Goal: Obtain resource: Obtain resource

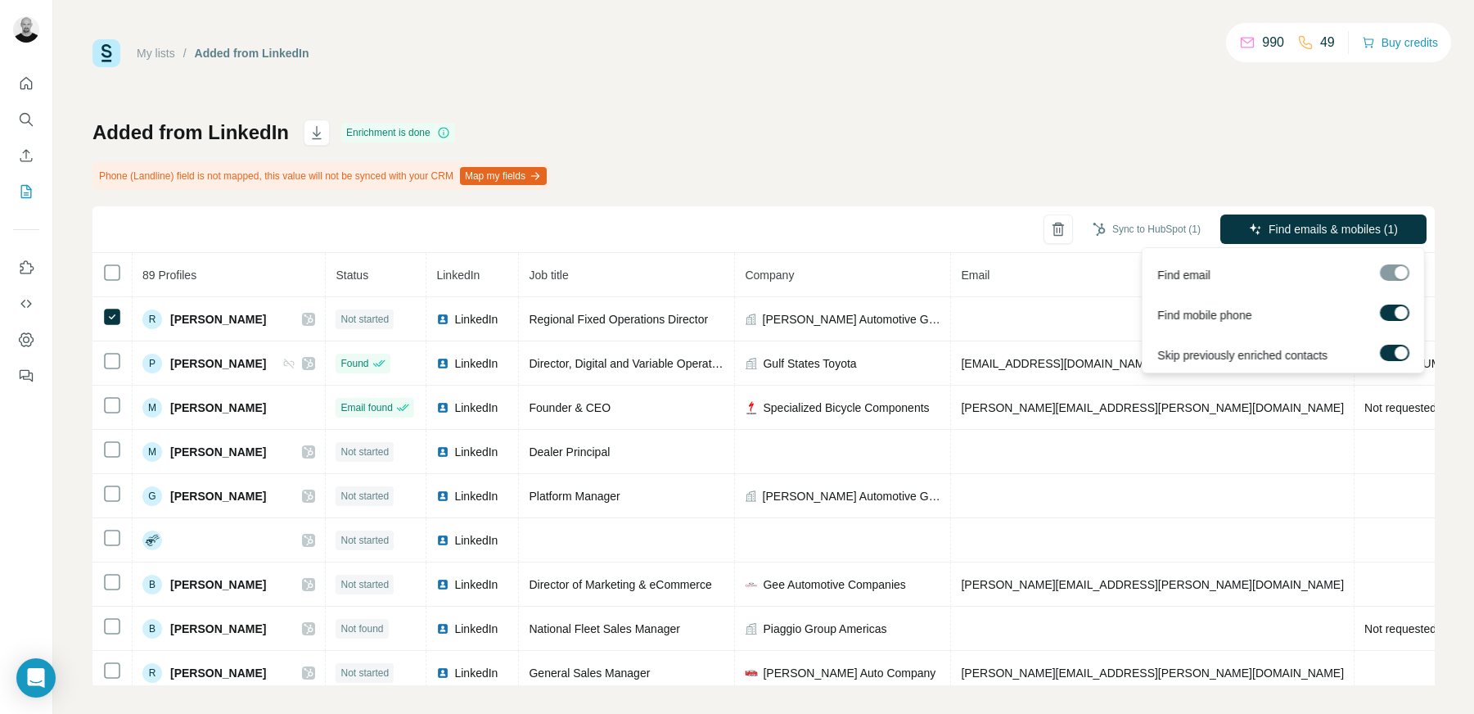
drag, startPoint x: 1398, startPoint y: 311, endPoint x: 1403, endPoint y: 336, distance: 25.8
click at [1399, 311] on div at bounding box center [1400, 312] width 13 height 13
click at [1398, 356] on div at bounding box center [1400, 352] width 13 height 13
click at [1353, 225] on span "Find emails (1)" at bounding box center [1361, 229] width 76 height 16
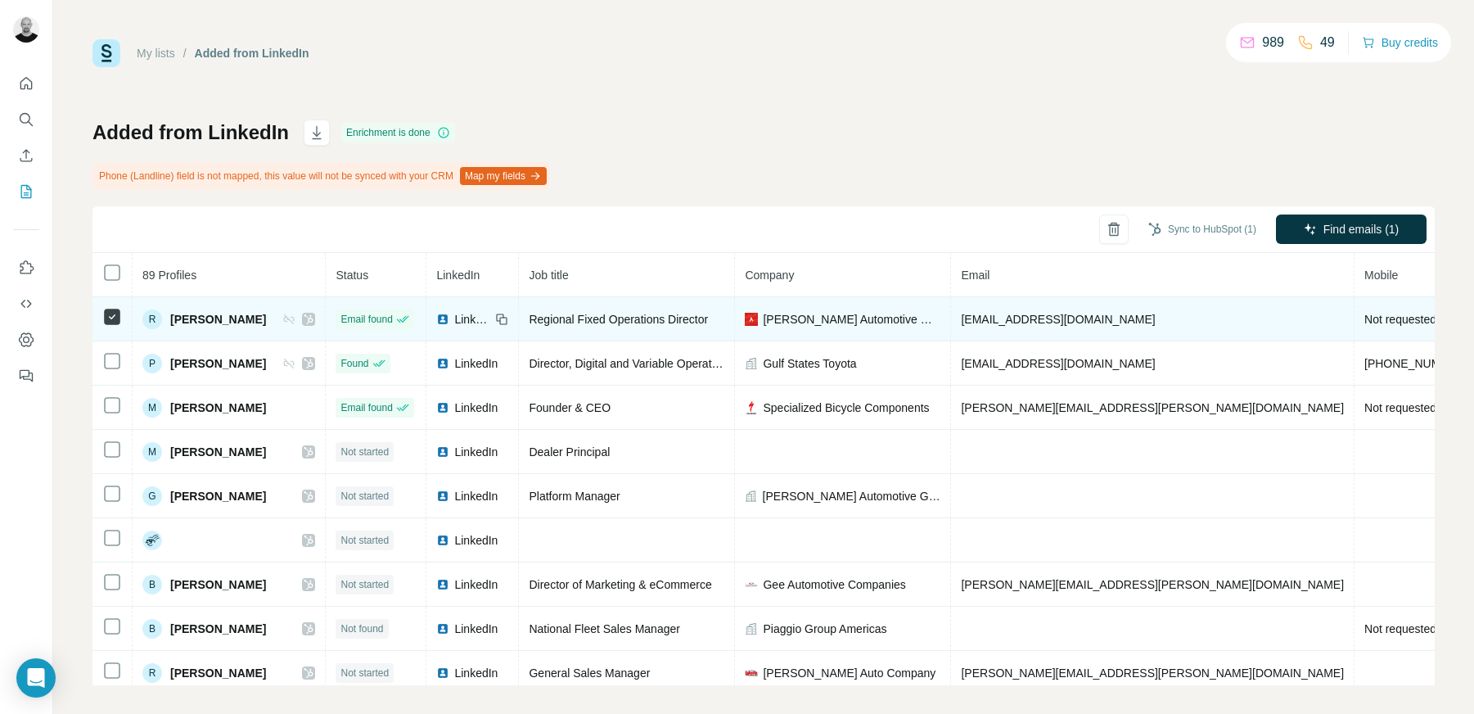
click at [1039, 321] on span "[EMAIL_ADDRESS][DOMAIN_NAME]" at bounding box center [1058, 319] width 194 height 13
drag, startPoint x: 1103, startPoint y: 321, endPoint x: 947, endPoint y: 317, distance: 156.3
click at [951, 319] on td "[EMAIL_ADDRESS][DOMAIN_NAME]" at bounding box center [1152, 319] width 403 height 44
copy span "[EMAIL_ADDRESS][DOMAIN_NAME]"
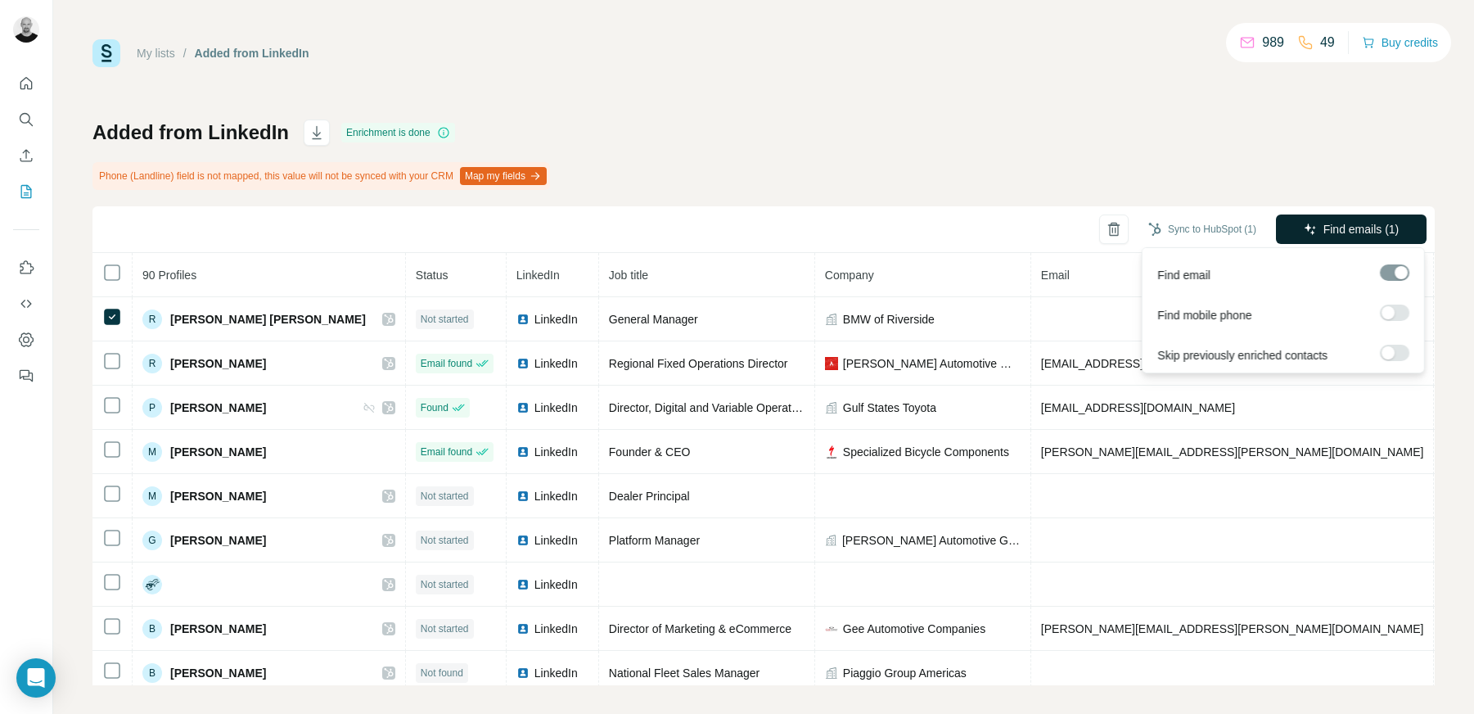
click at [1382, 229] on span "Find emails (1)" at bounding box center [1361, 229] width 76 height 16
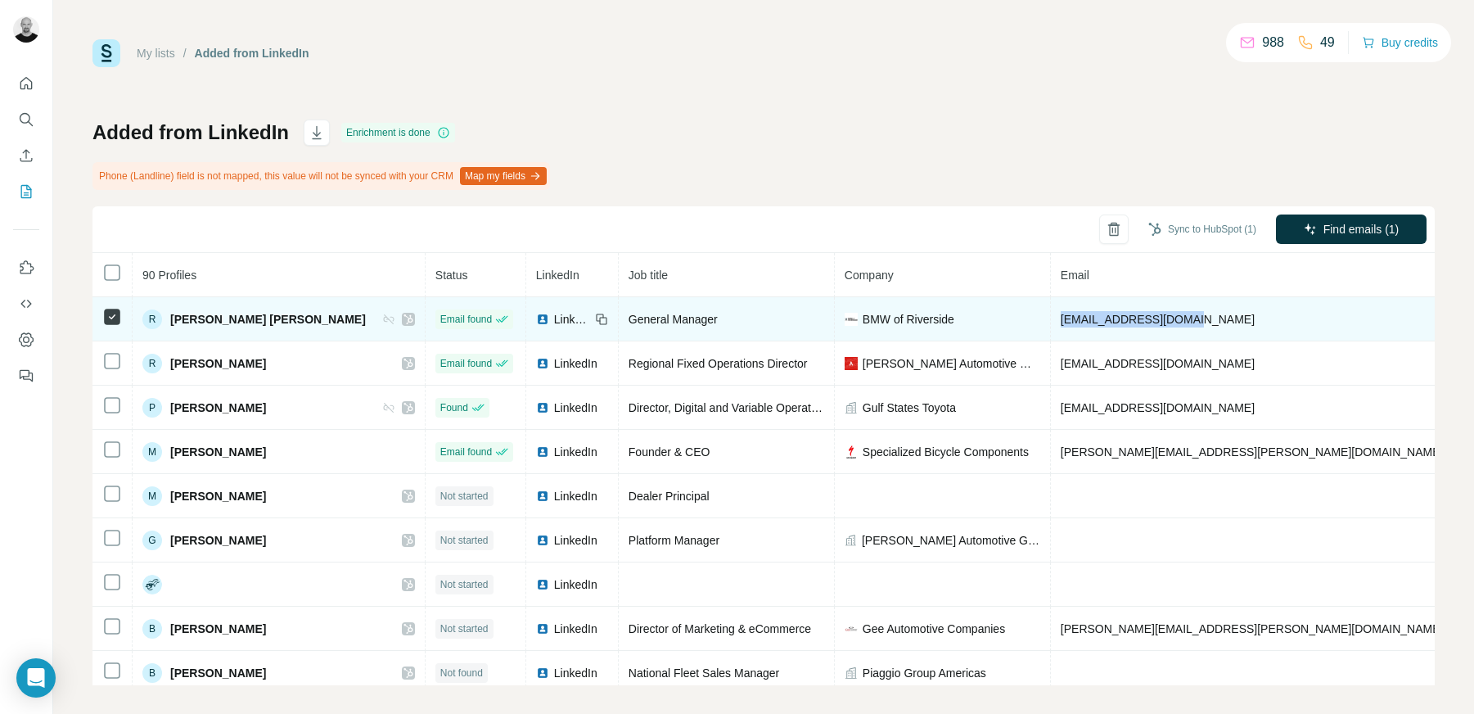
drag, startPoint x: 1078, startPoint y: 320, endPoint x: 950, endPoint y: 321, distance: 127.7
click at [1051, 321] on td "[EMAIL_ADDRESS][DOMAIN_NAME]" at bounding box center [1252, 319] width 403 height 44
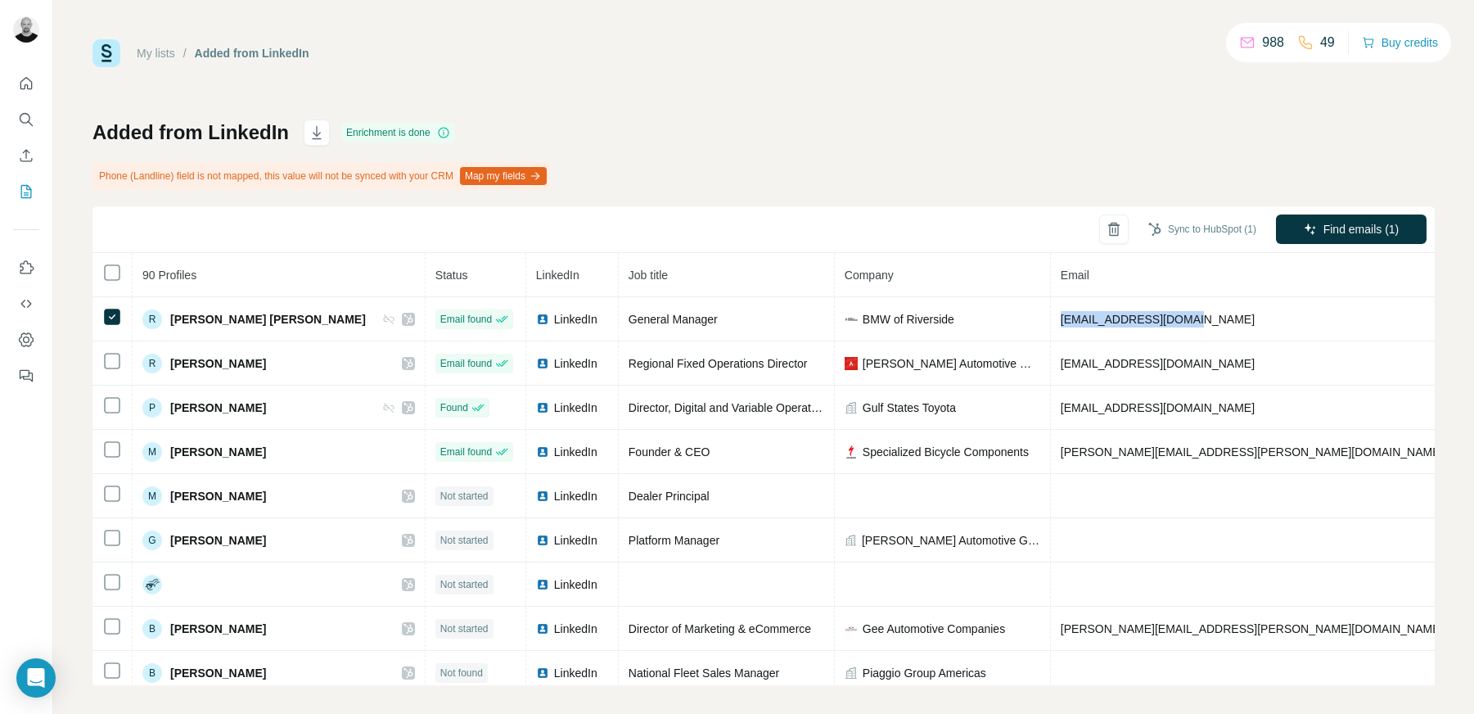
copy span "[EMAIL_ADDRESS][DOMAIN_NAME]"
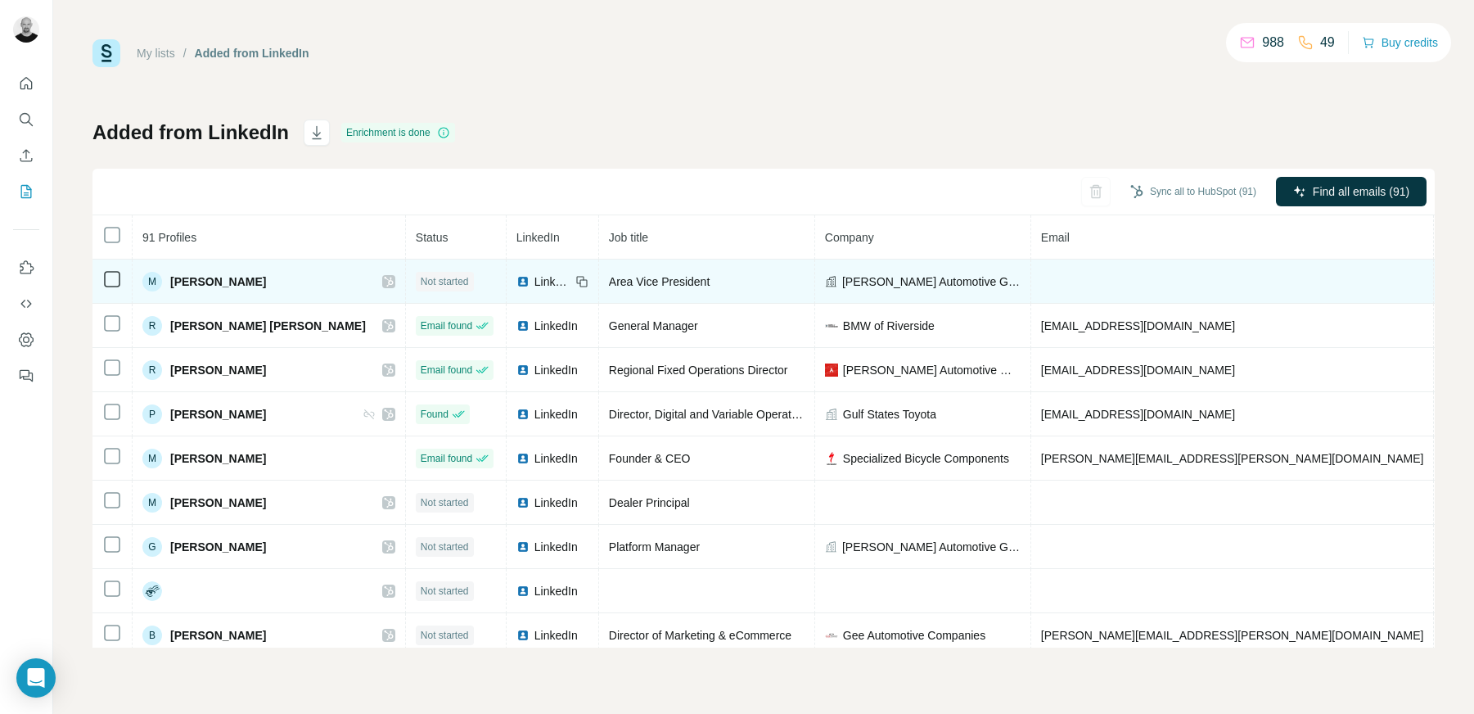
click at [113, 277] on table "91 Profiles Status LinkedIn Job title Company Email Mobile Company website Land…" at bounding box center [982, 458] width 1780 height 486
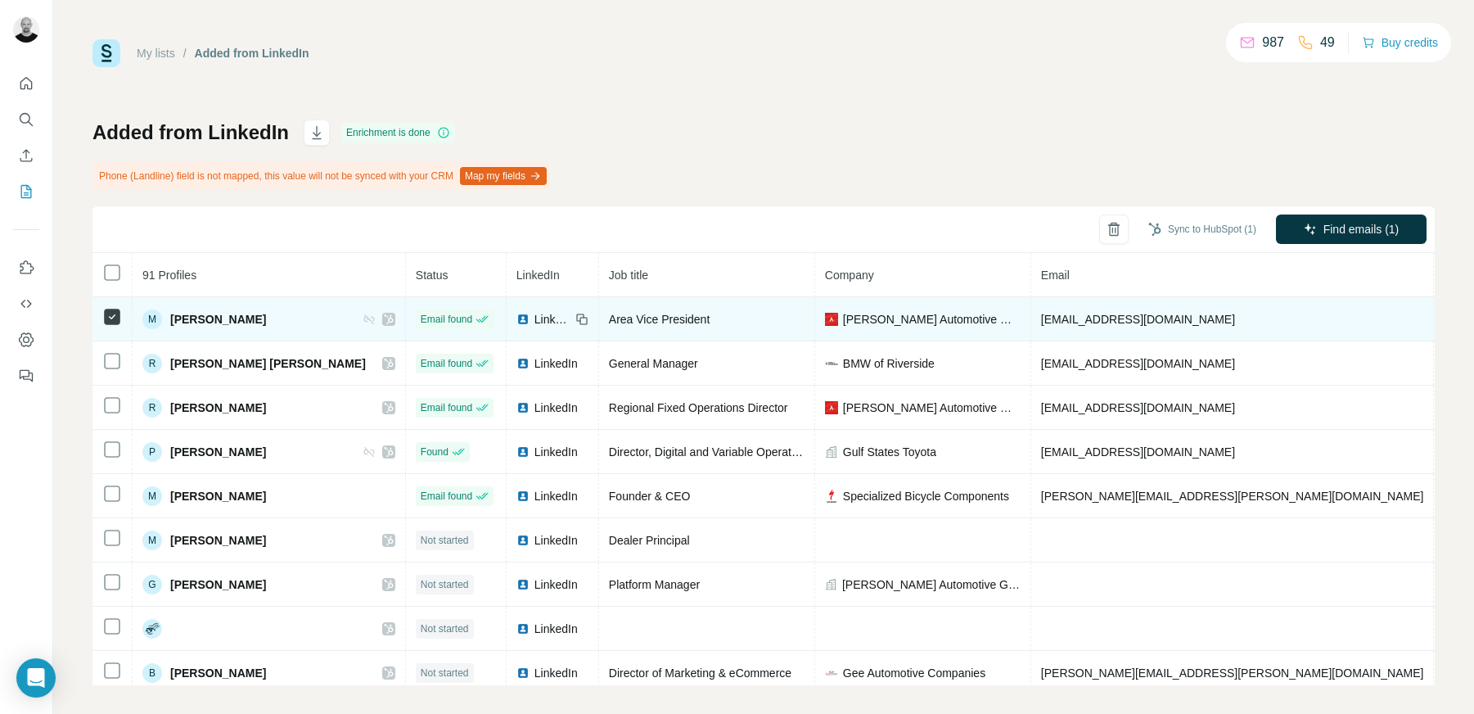
click at [1041, 317] on span "[EMAIL_ADDRESS][DOMAIN_NAME]" at bounding box center [1138, 319] width 194 height 13
click at [1058, 320] on span "[EMAIL_ADDRESS][DOMAIN_NAME]" at bounding box center [1138, 319] width 194 height 13
drag, startPoint x: 1047, startPoint y: 317, endPoint x: 946, endPoint y: 317, distance: 100.6
click at [1031, 317] on td "[EMAIL_ADDRESS][DOMAIN_NAME]" at bounding box center [1232, 319] width 403 height 44
copy span "[EMAIL_ADDRESS][DOMAIN_NAME]"
